Goal: Transaction & Acquisition: Download file/media

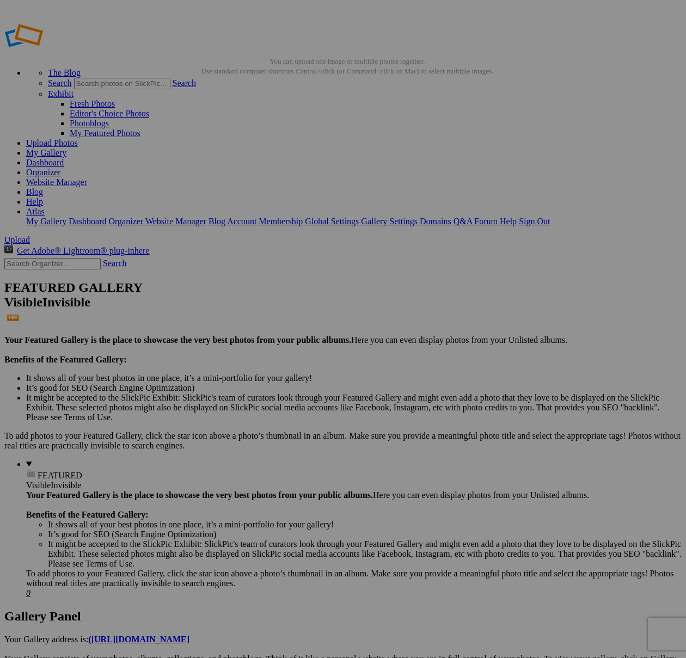
scroll to position [1, 0]
drag, startPoint x: 205, startPoint y: 165, endPoint x: 89, endPoint y: 133, distance: 119.9
drag, startPoint x: 84, startPoint y: 150, endPoint x: 80, endPoint y: 129, distance: 21.7
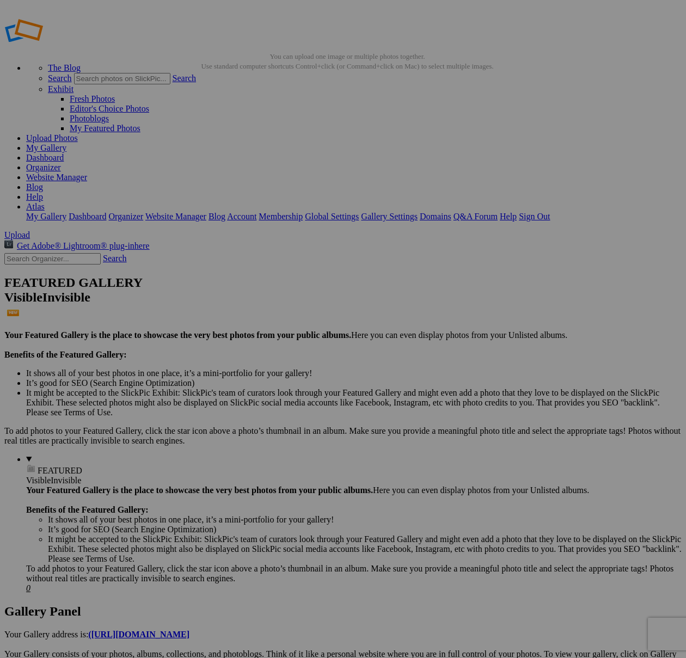
scroll to position [3, 0]
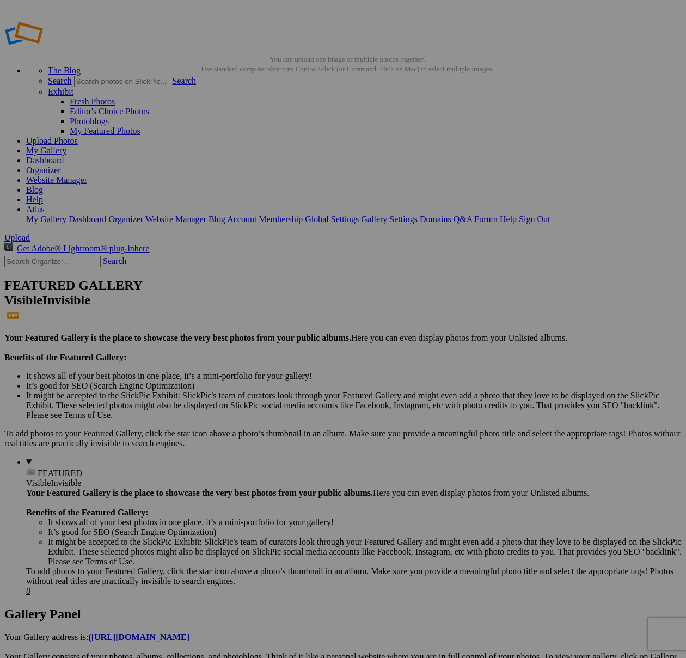
drag, startPoint x: 119, startPoint y: 149, endPoint x: 119, endPoint y: 128, distance: 20.7
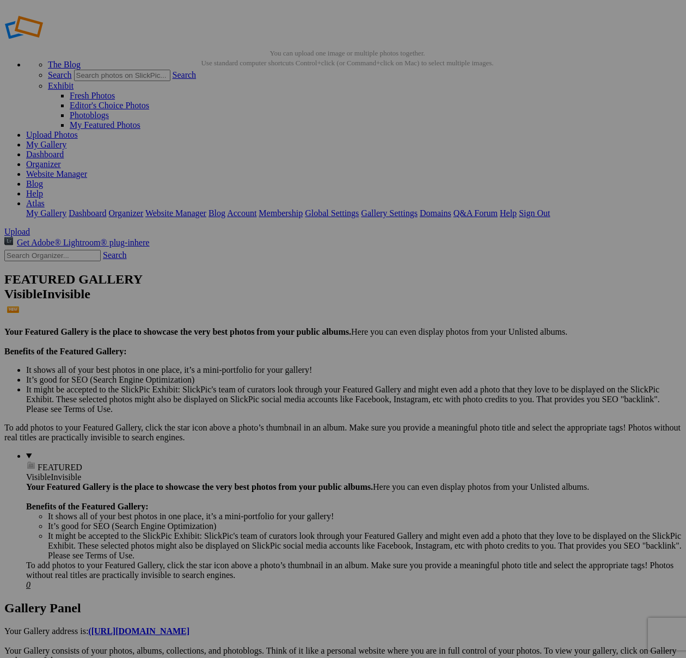
scroll to position [13, 0]
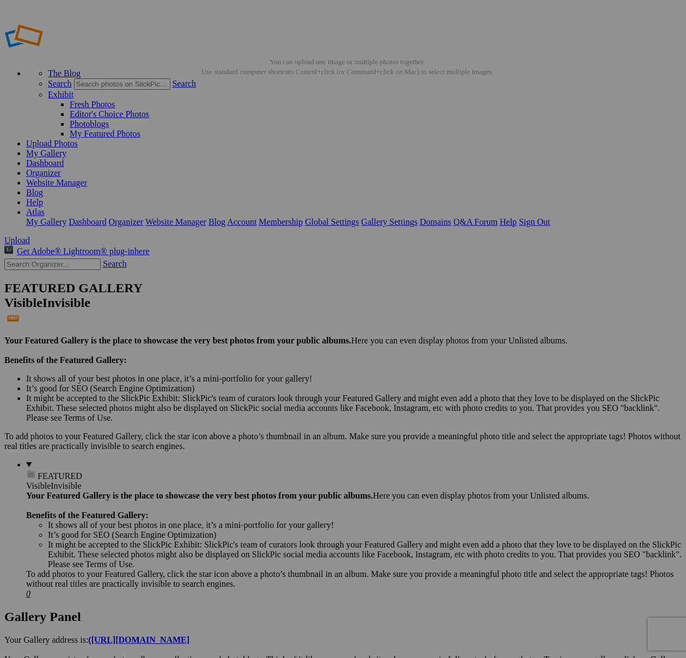
drag, startPoint x: 294, startPoint y: 60, endPoint x: 155, endPoint y: 59, distance: 138.9
type input "9/10/25 Alexa (DONE)"
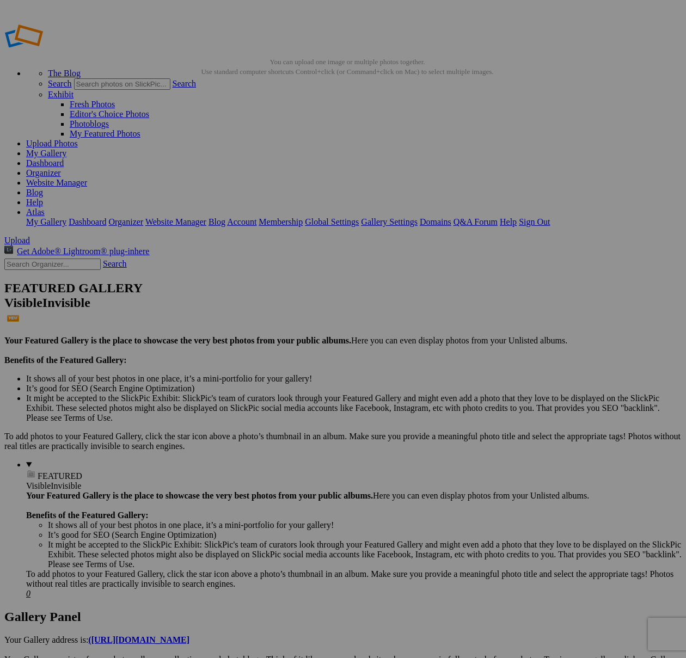
type input "9/4/25 (Maria"
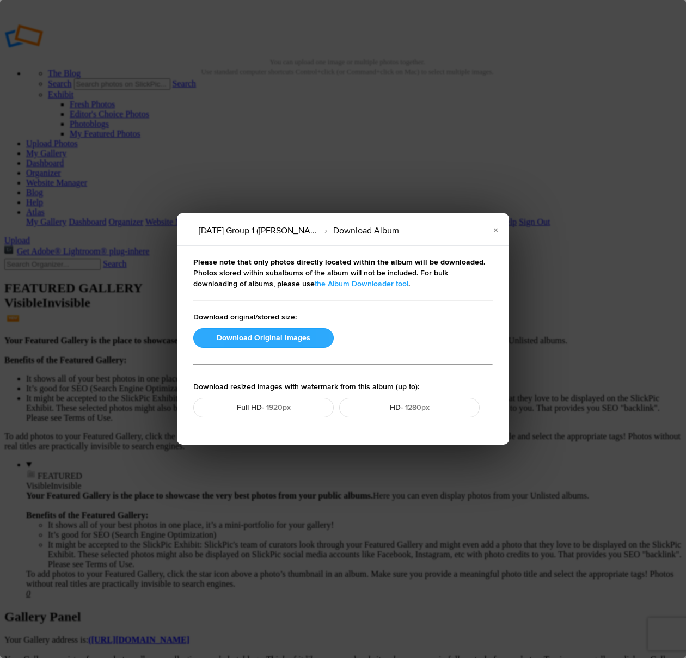
click at [254, 335] on button "Download Original Images" at bounding box center [263, 338] width 141 height 20
